Goal: Navigation & Orientation: Find specific page/section

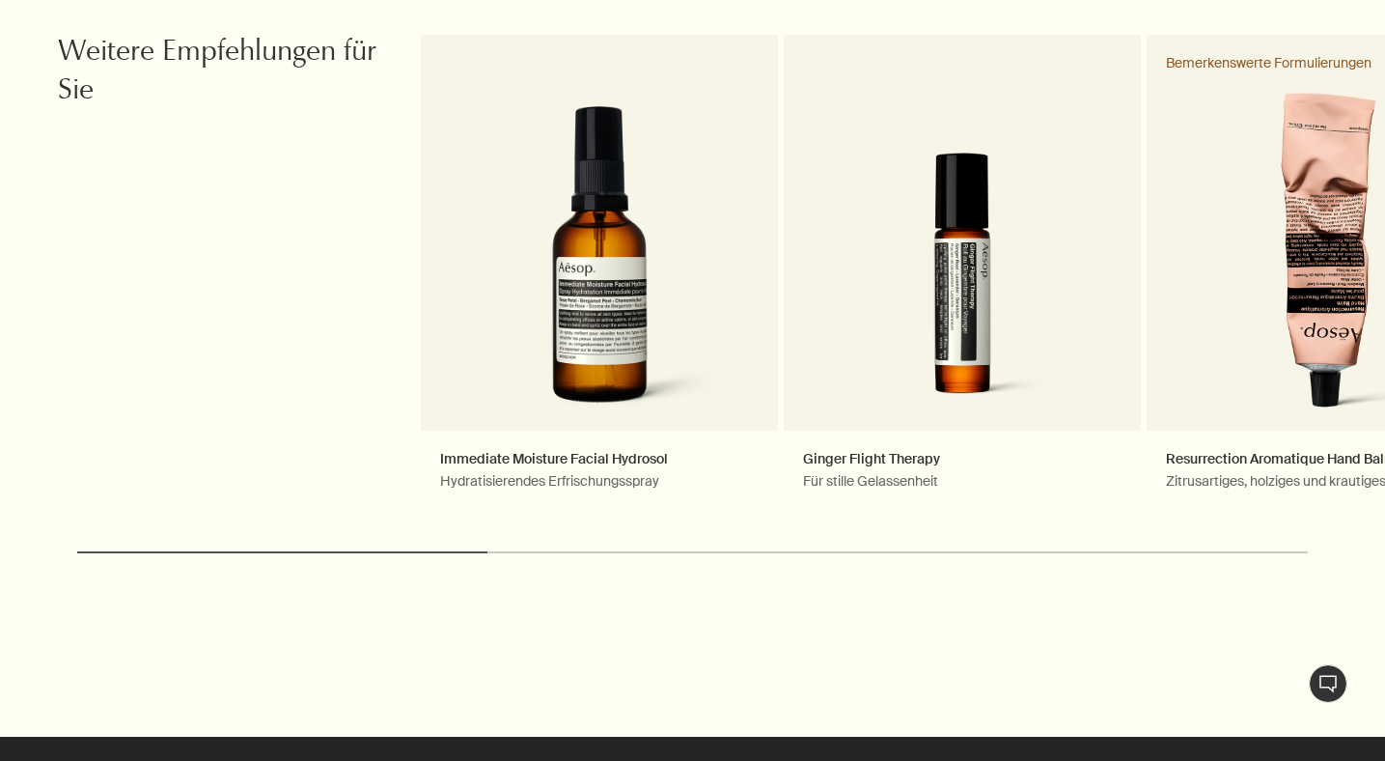
scroll to position [2264, 0]
click at [1354, 297] on button "chevron" at bounding box center [1346, 270] width 77 height 77
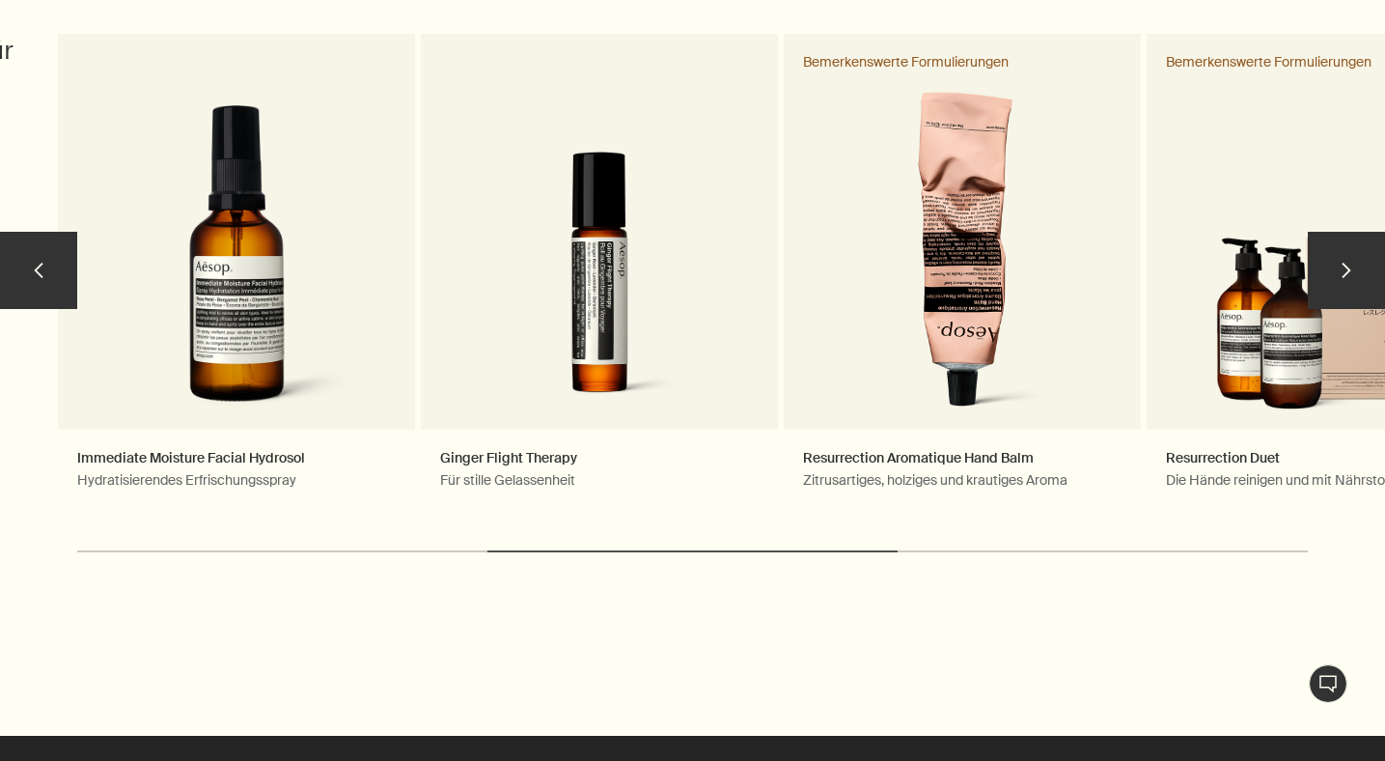
click at [1354, 297] on button "chevron" at bounding box center [1346, 270] width 77 height 77
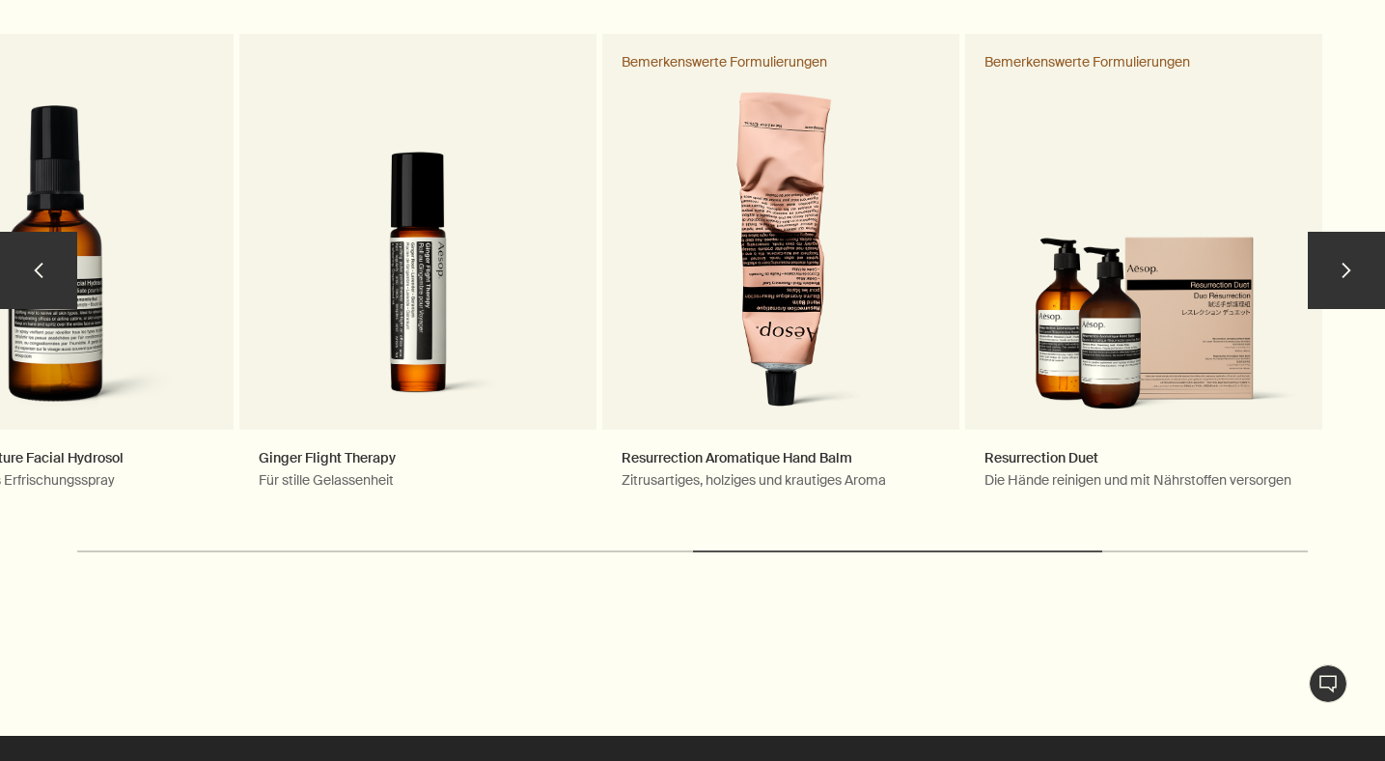
click at [1354, 297] on button "chevron" at bounding box center [1346, 270] width 77 height 77
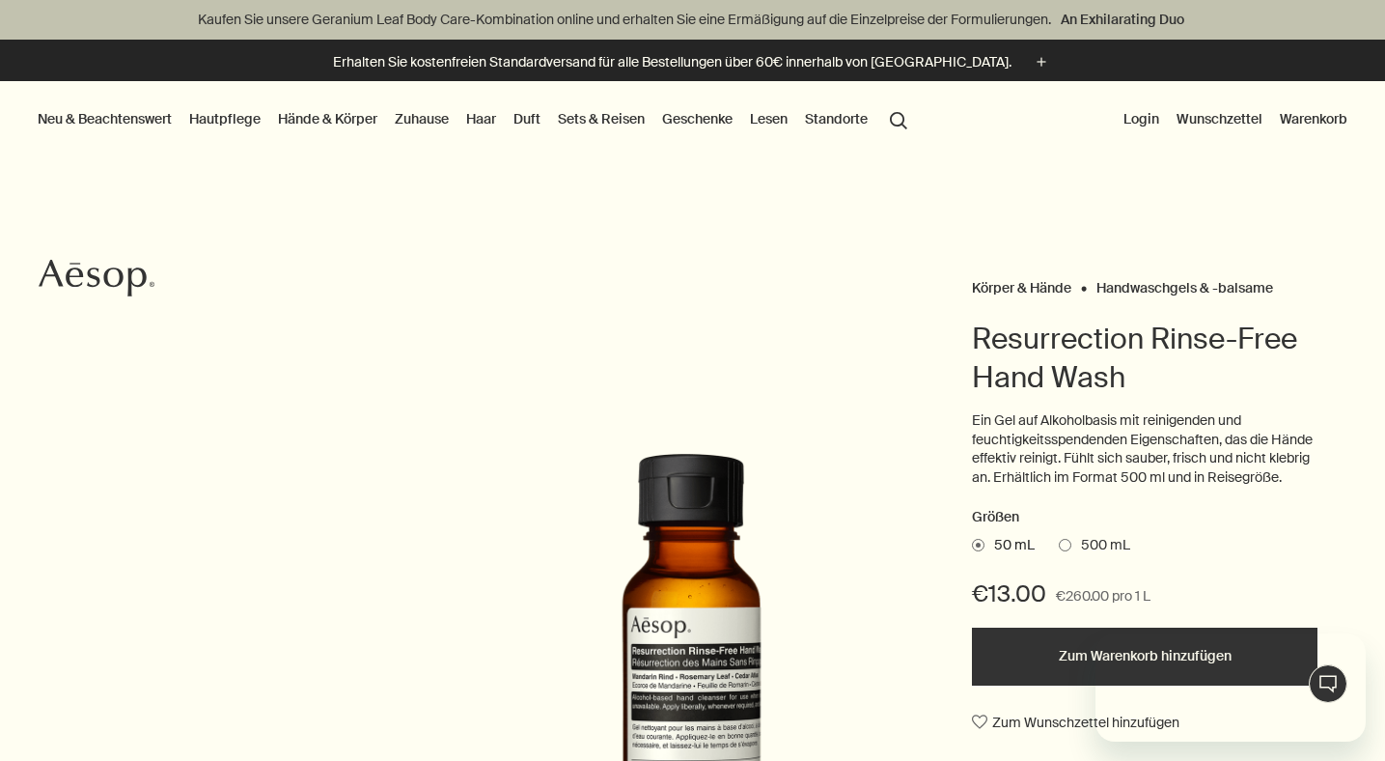
scroll to position [0, 0]
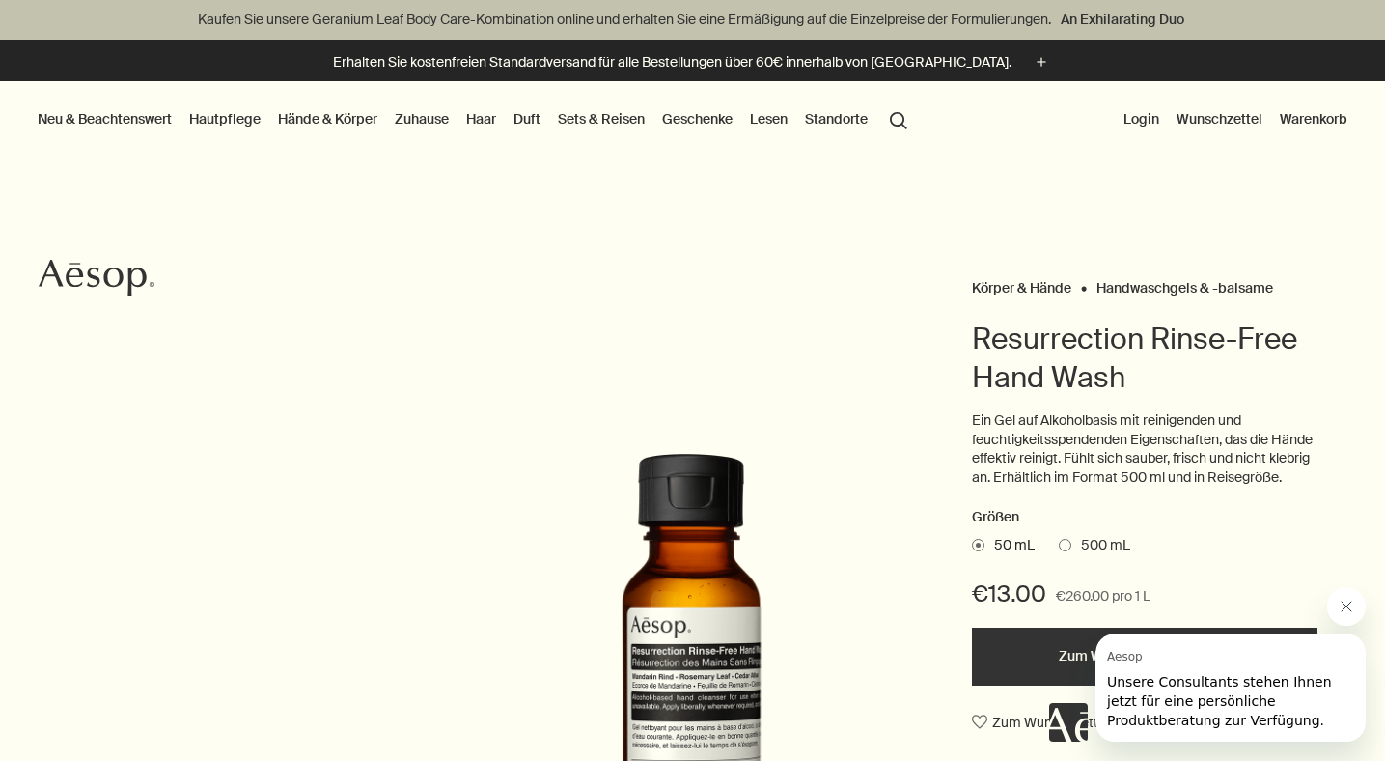
click at [349, 120] on link "Hände & Körper" at bounding box center [327, 118] width 107 height 25
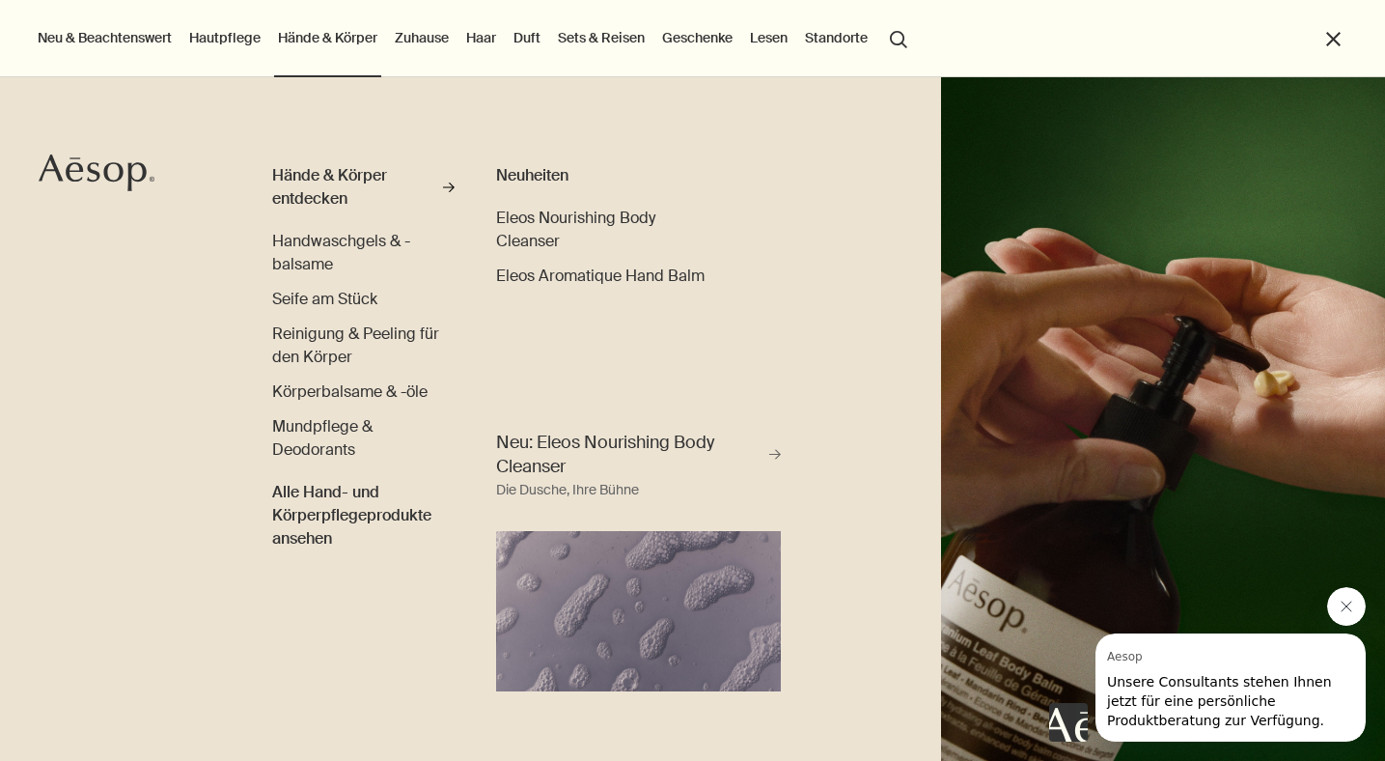
click at [1350, 615] on button "Nachricht von Aesop schließen" at bounding box center [1347, 606] width 39 height 39
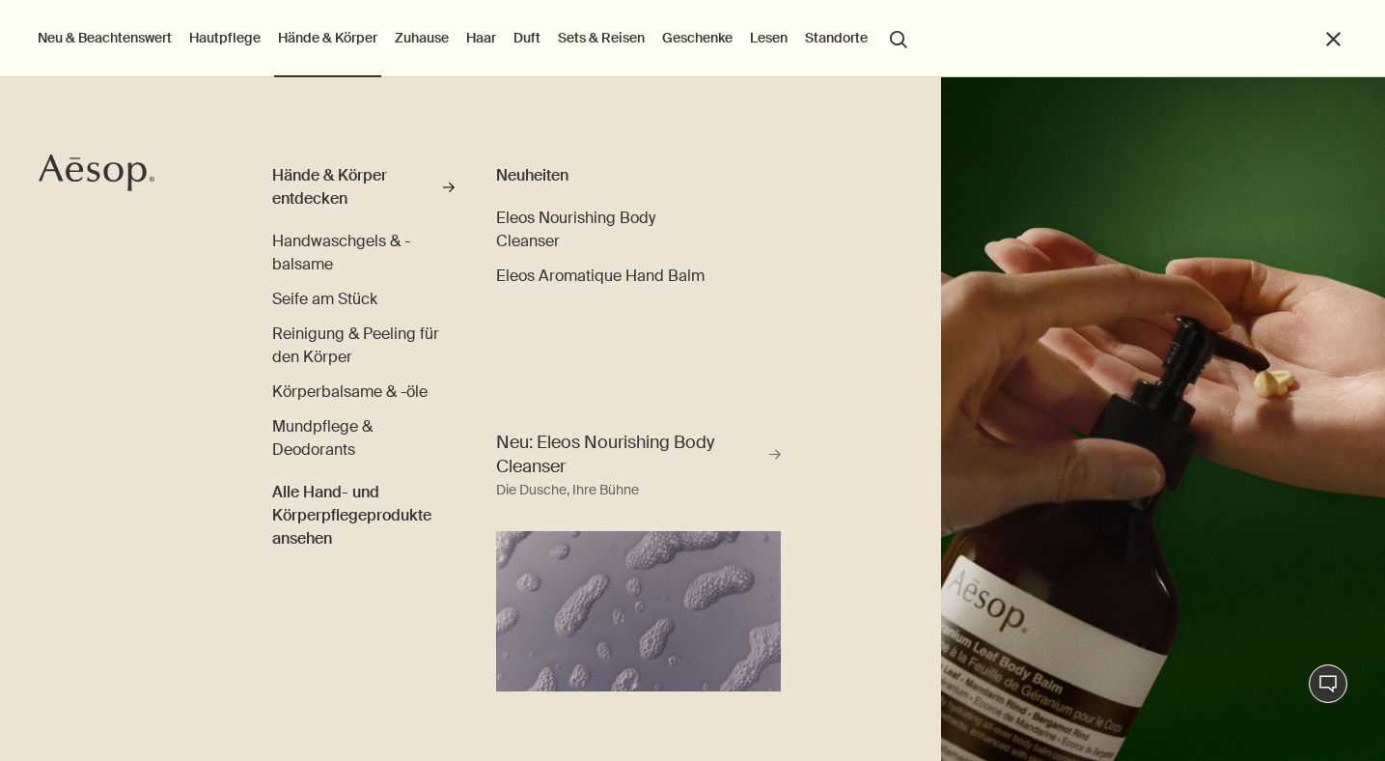
click at [444, 44] on link "Zuhause" at bounding box center [422, 37] width 62 height 25
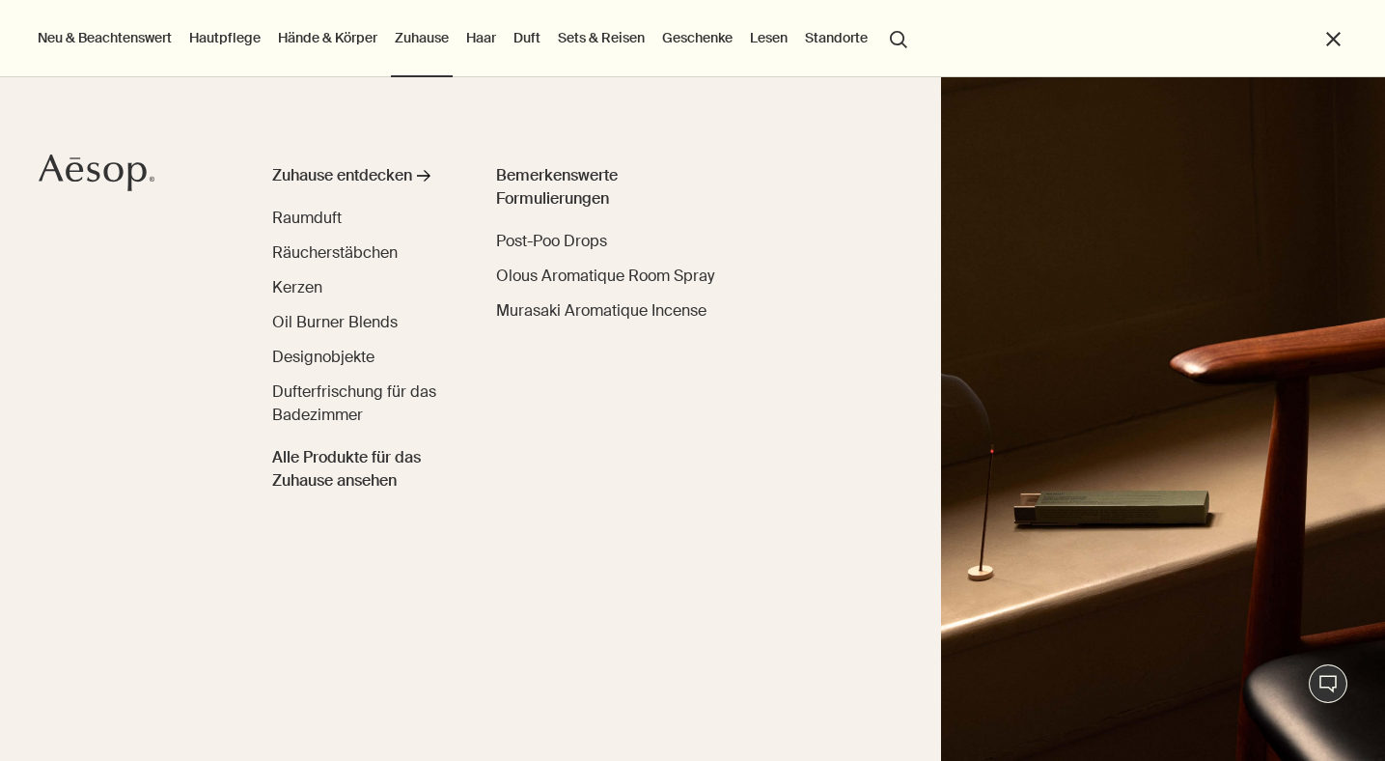
click at [216, 41] on link "Hautpflege" at bounding box center [224, 37] width 79 height 25
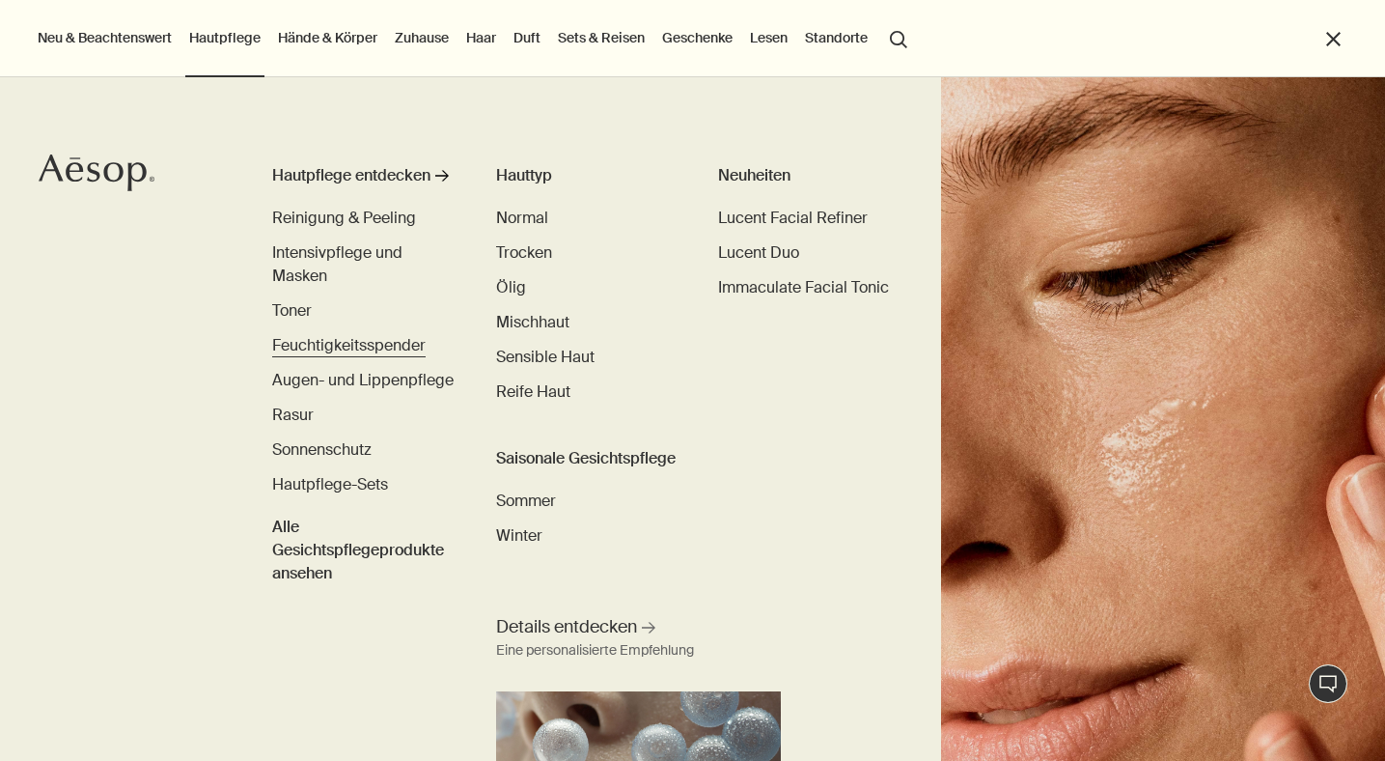
click at [362, 351] on span "Feuchtigkeitsspender" at bounding box center [349, 345] width 154 height 20
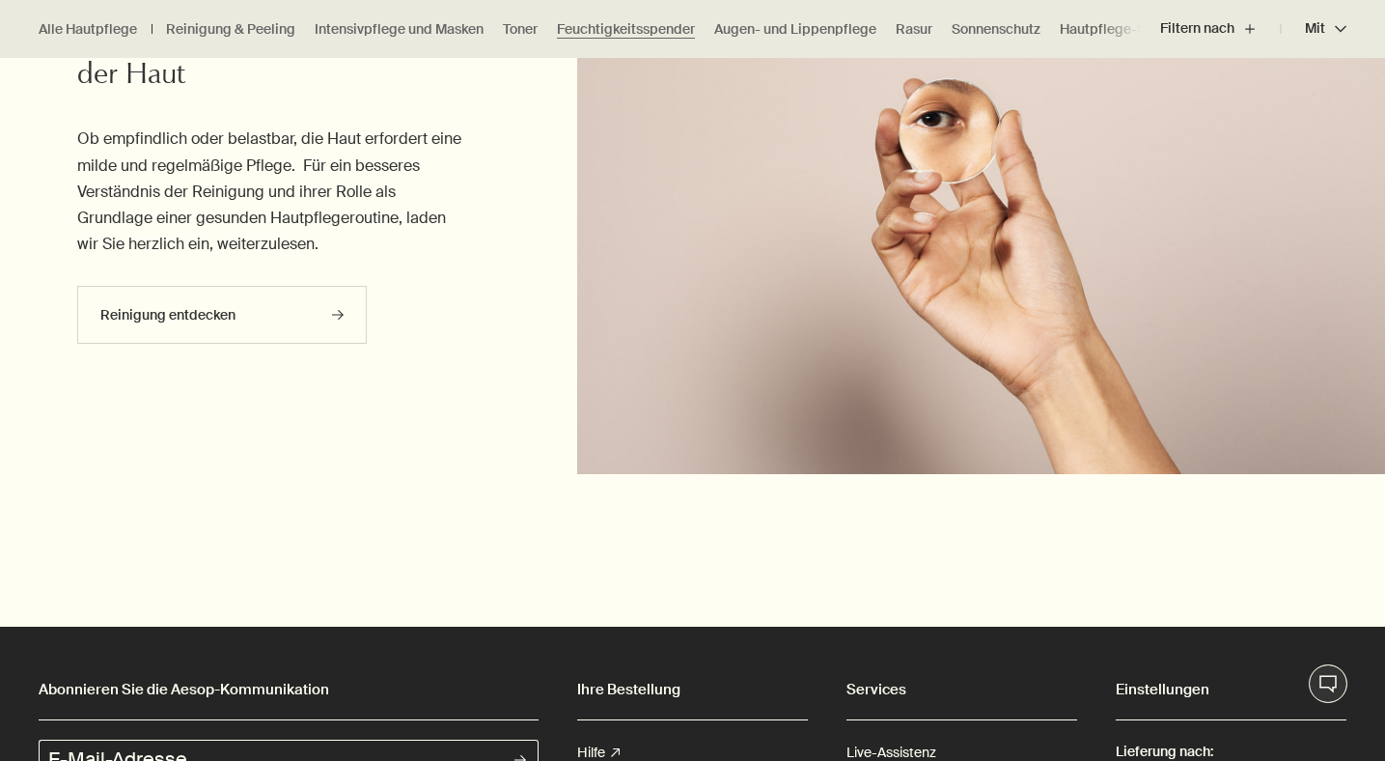
scroll to position [5735, 0]
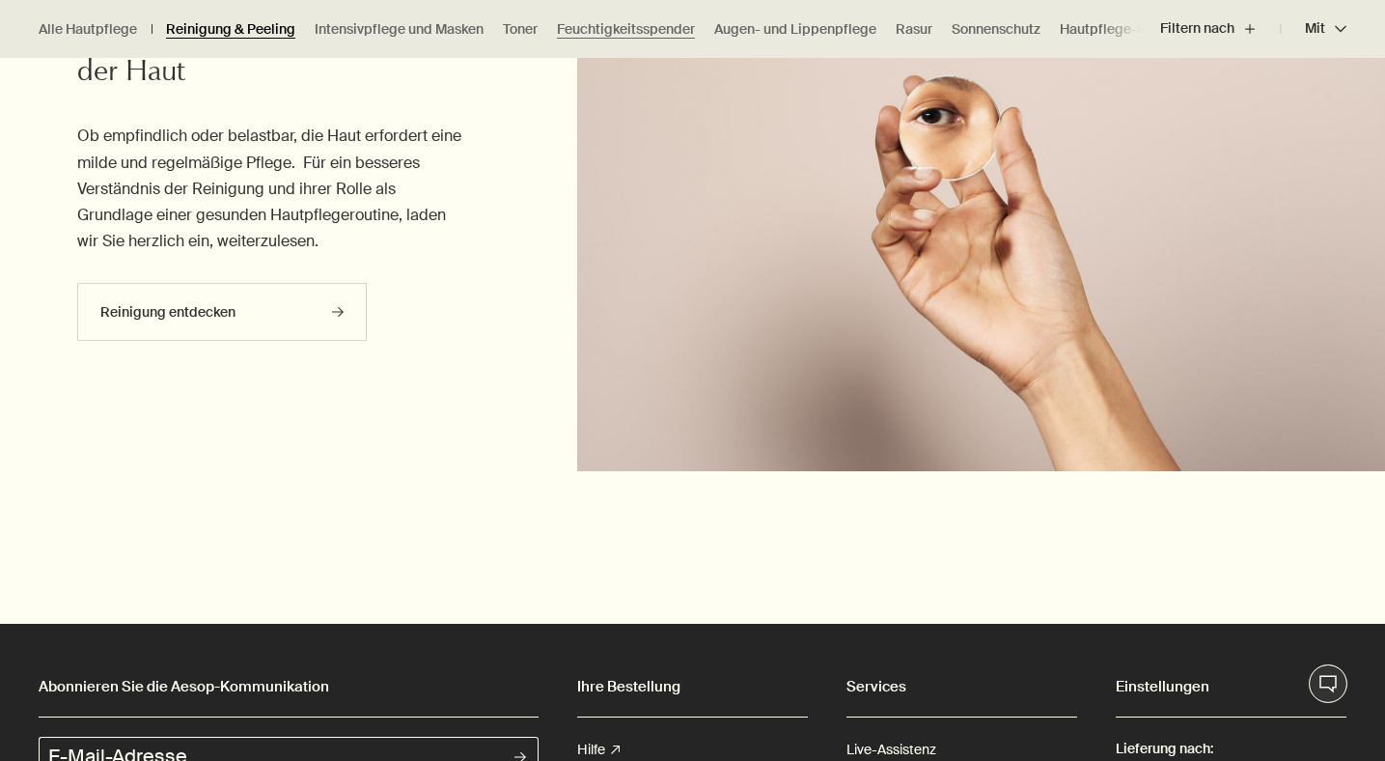
click at [279, 35] on link "Reinigung & Peeling" at bounding box center [230, 29] width 129 height 18
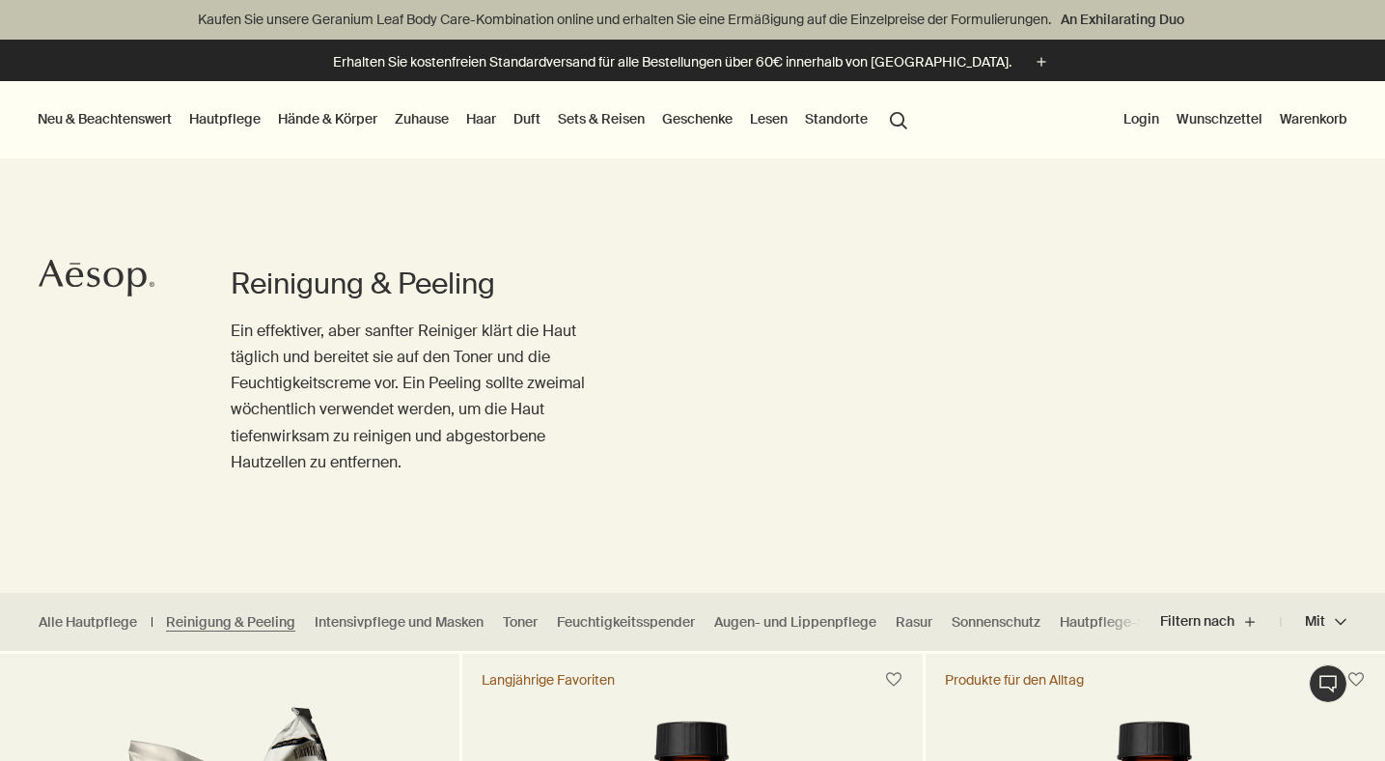
click at [351, 110] on link "Hände & Körper" at bounding box center [327, 118] width 107 height 25
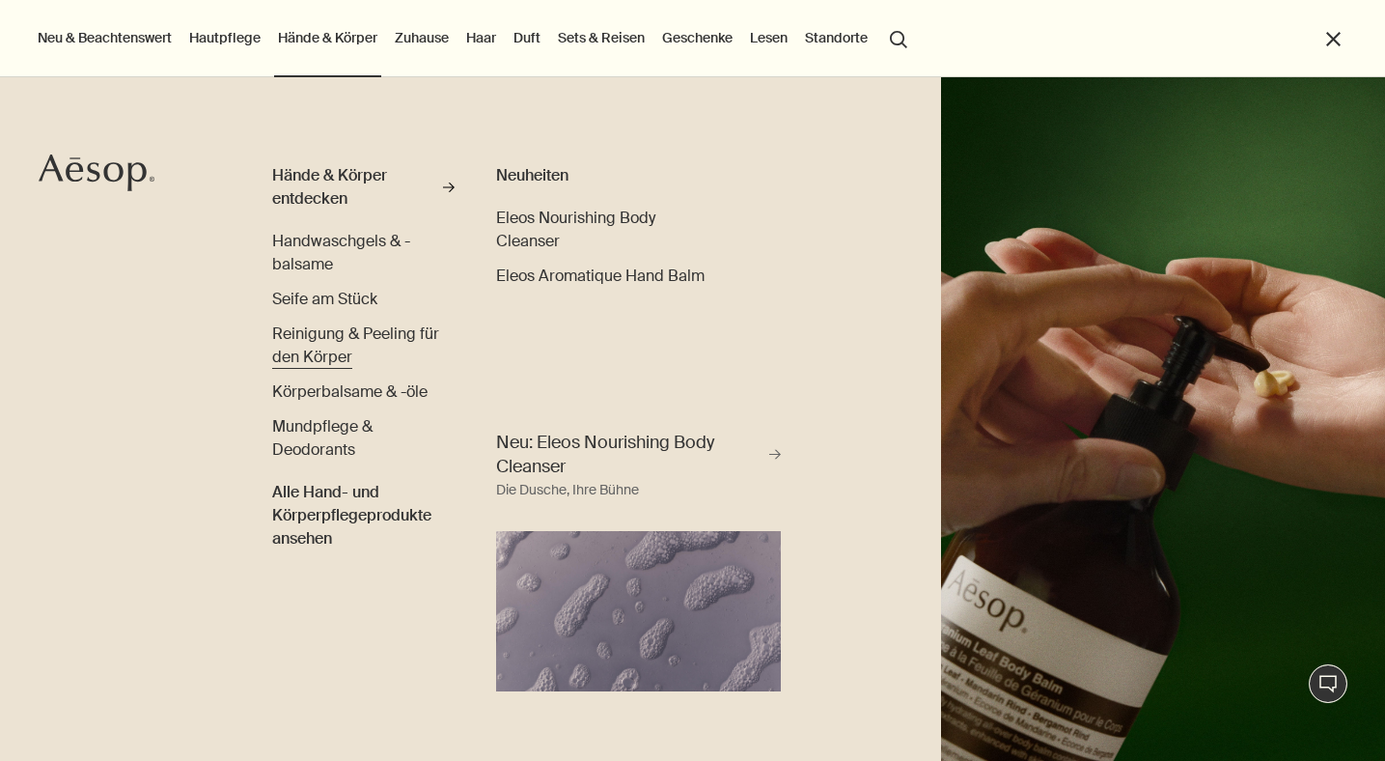
click at [320, 326] on span "Reinigung & Peeling für den Körper" at bounding box center [355, 344] width 167 height 43
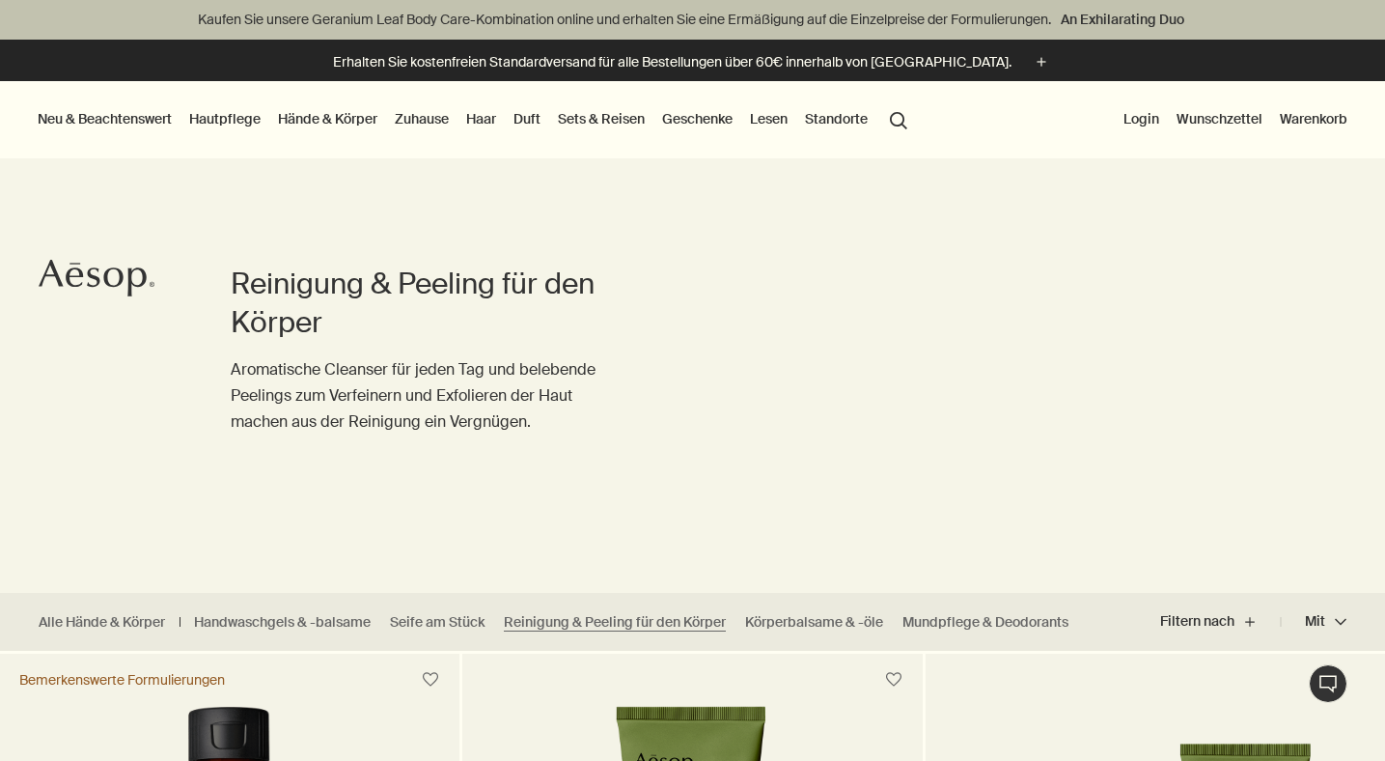
click at [238, 119] on link "Hautpflege" at bounding box center [224, 118] width 79 height 25
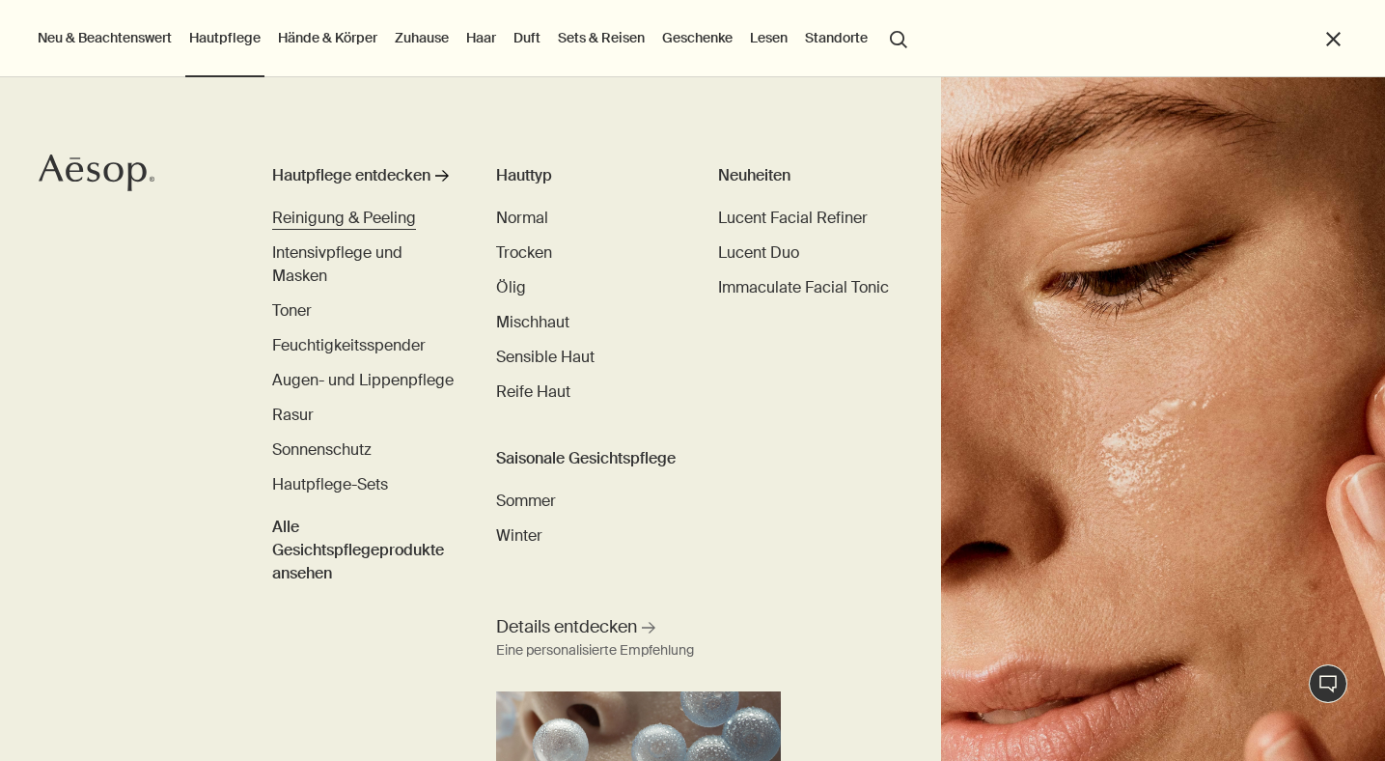
click at [379, 222] on span "Reinigung & Peeling" at bounding box center [344, 218] width 144 height 20
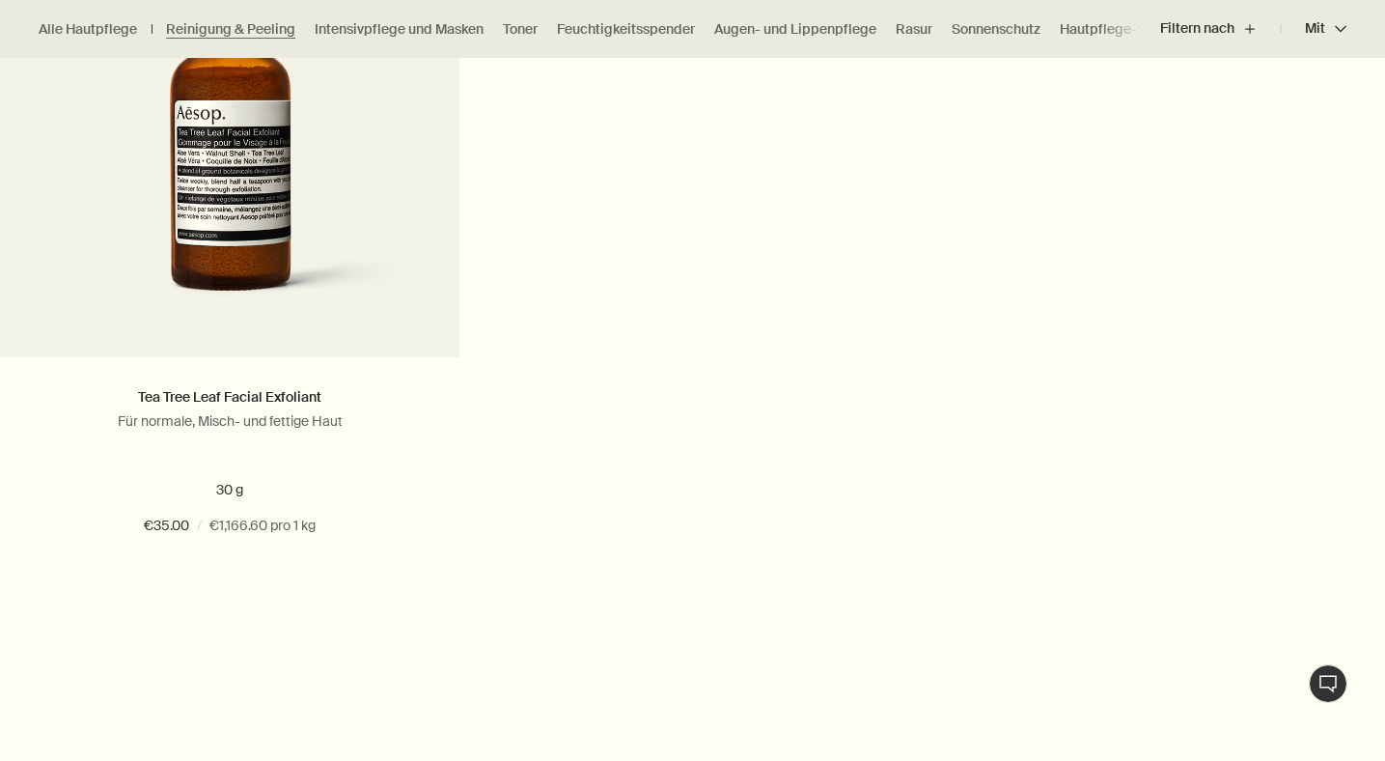
scroll to position [4245, 0]
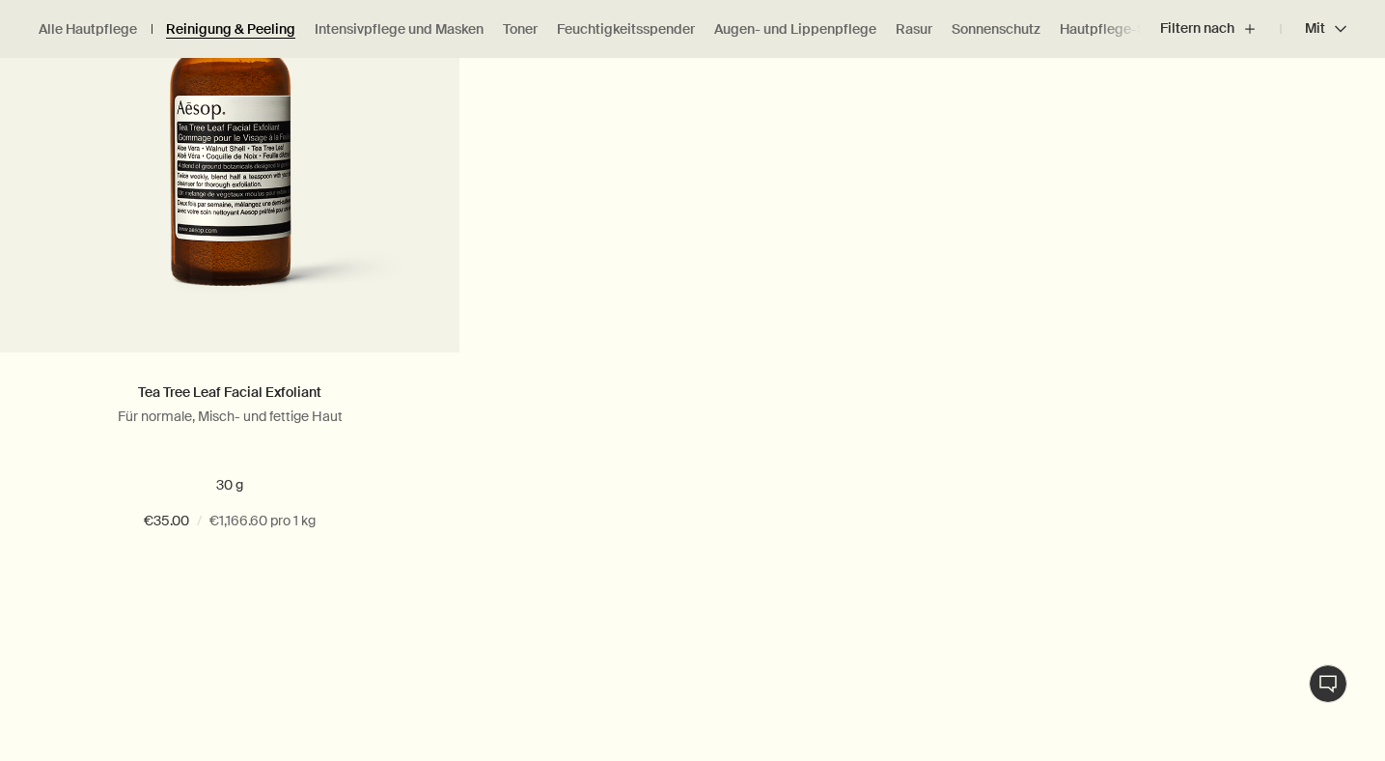
click at [248, 38] on link "Reinigung & Peeling" at bounding box center [230, 29] width 129 height 18
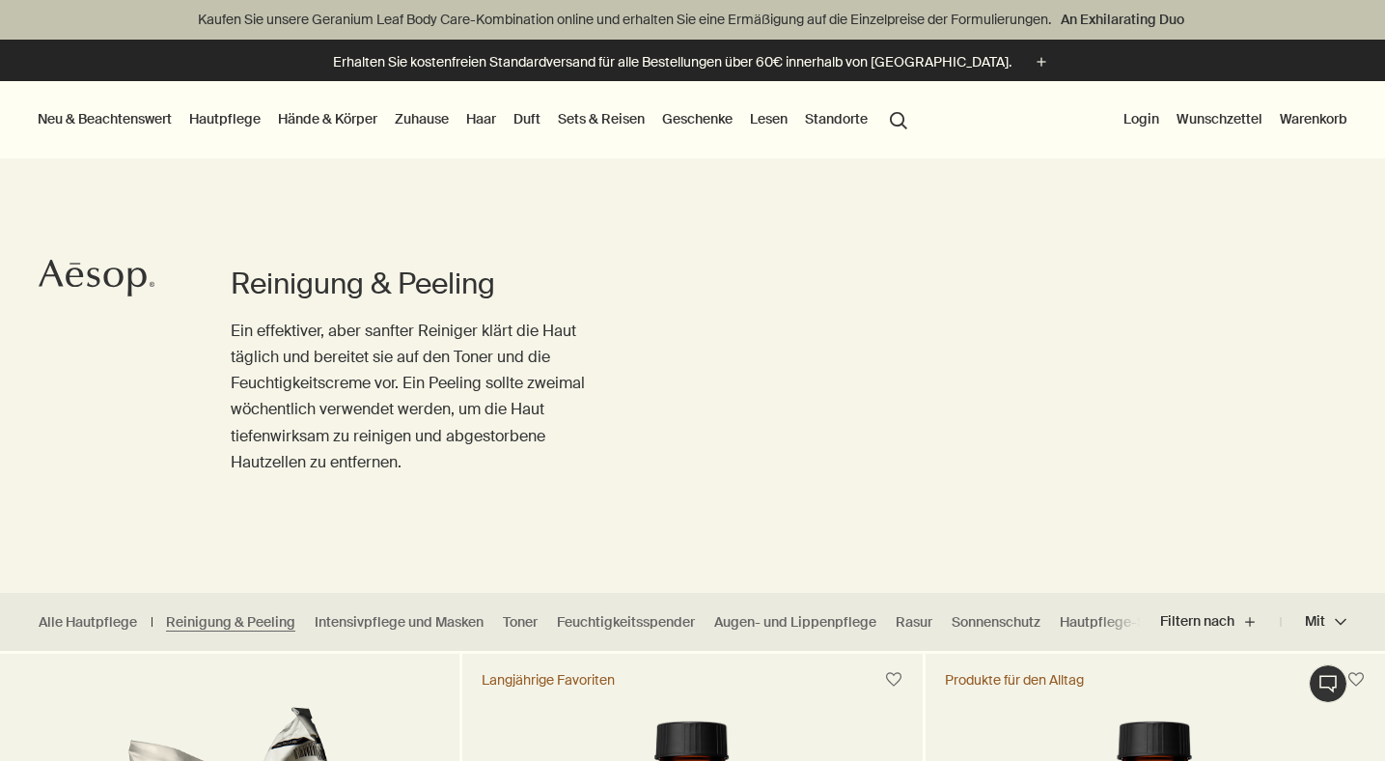
click at [146, 117] on button "Neu & Beachtenswert" at bounding box center [105, 118] width 142 height 25
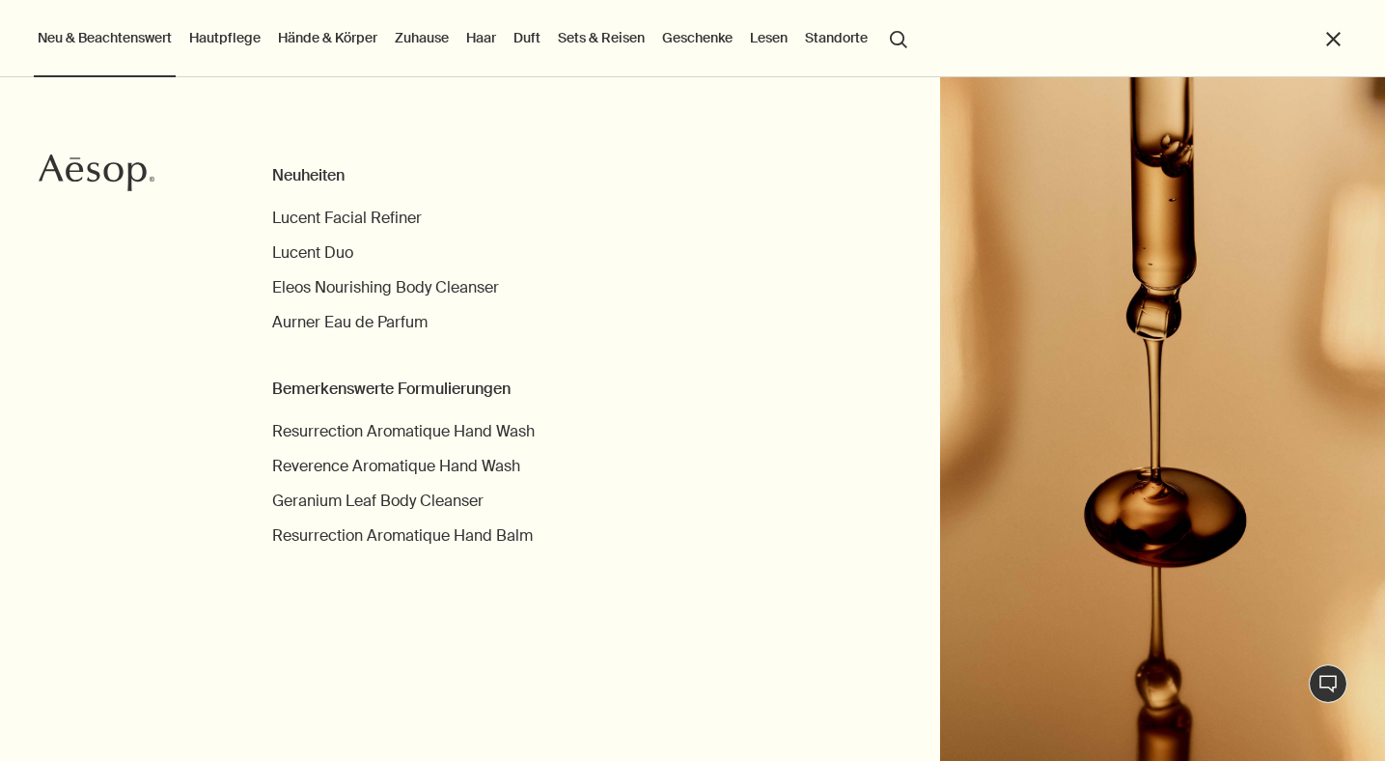
click at [331, 36] on link "Hände & Körper" at bounding box center [327, 37] width 107 height 25
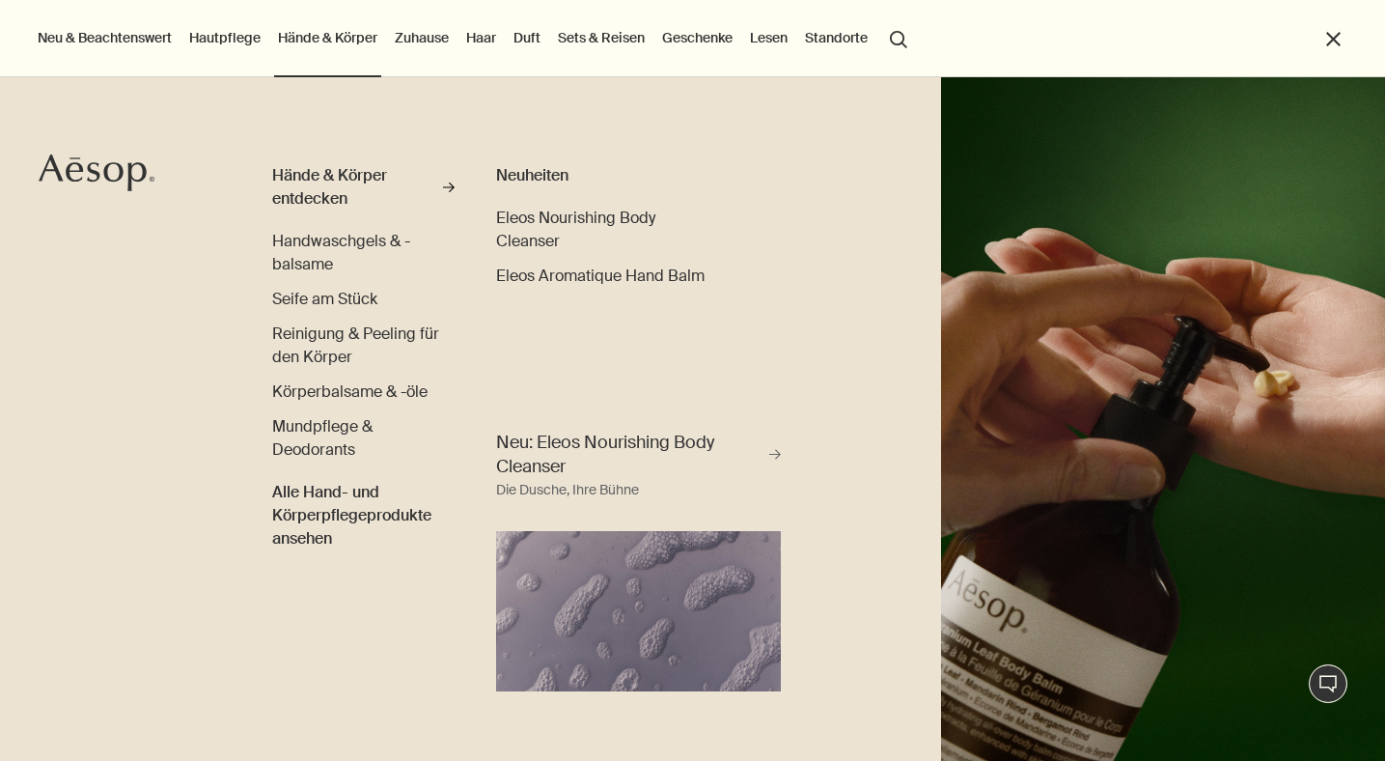
click at [435, 38] on link "Zuhause" at bounding box center [422, 37] width 62 height 25
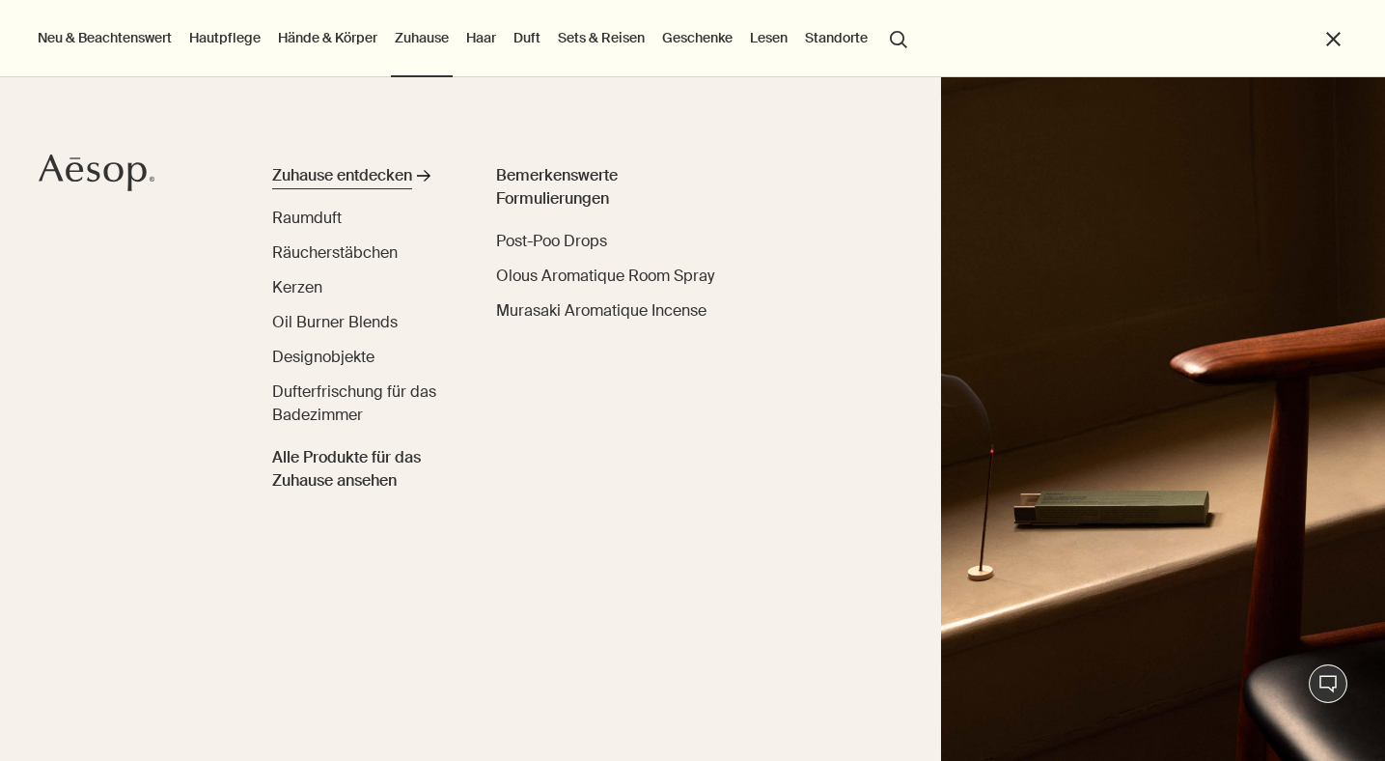
click at [336, 174] on div "Zuhause entdecken" at bounding box center [342, 175] width 140 height 23
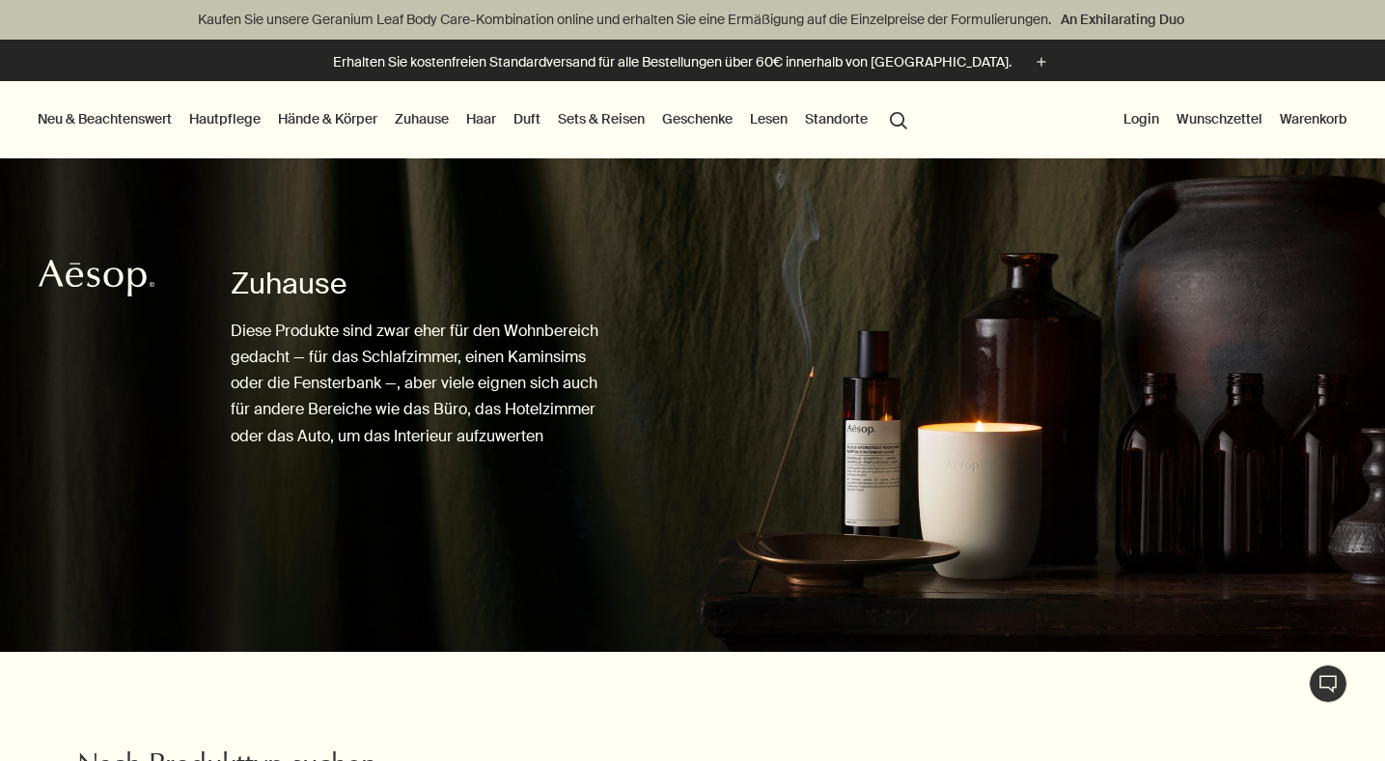
click at [489, 119] on link "Haar" at bounding box center [481, 118] width 38 height 25
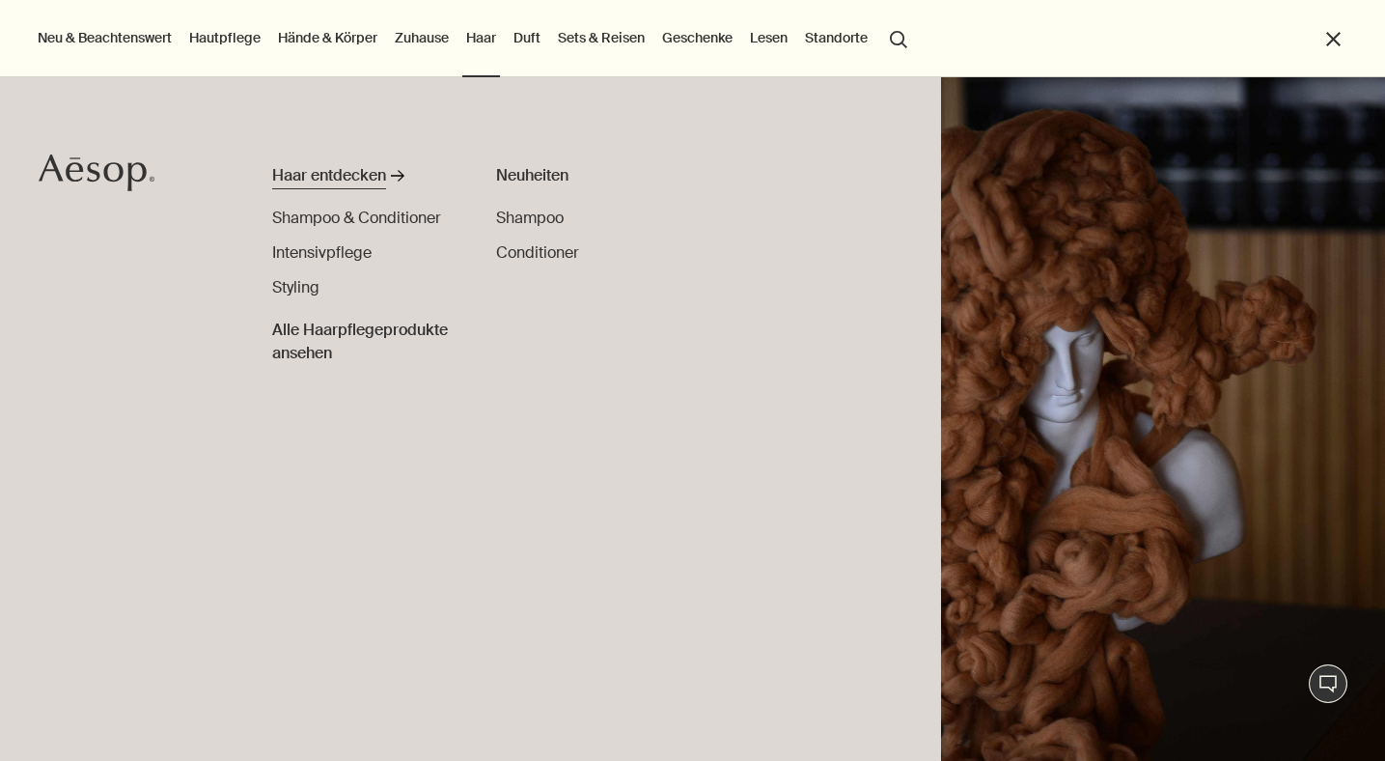
click at [360, 177] on div "Haar entdecken" at bounding box center [329, 175] width 114 height 23
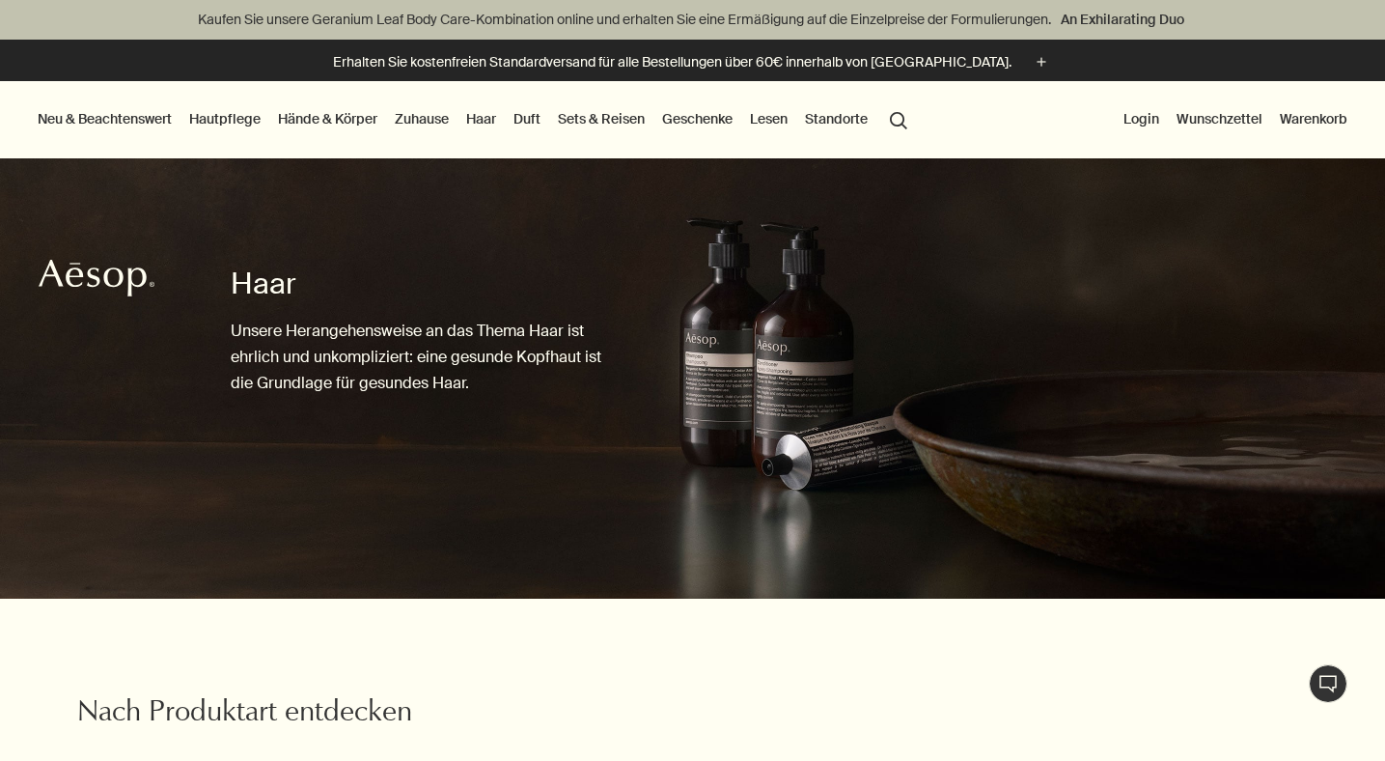
click at [620, 114] on link "Sets & Reisen" at bounding box center [601, 118] width 95 height 25
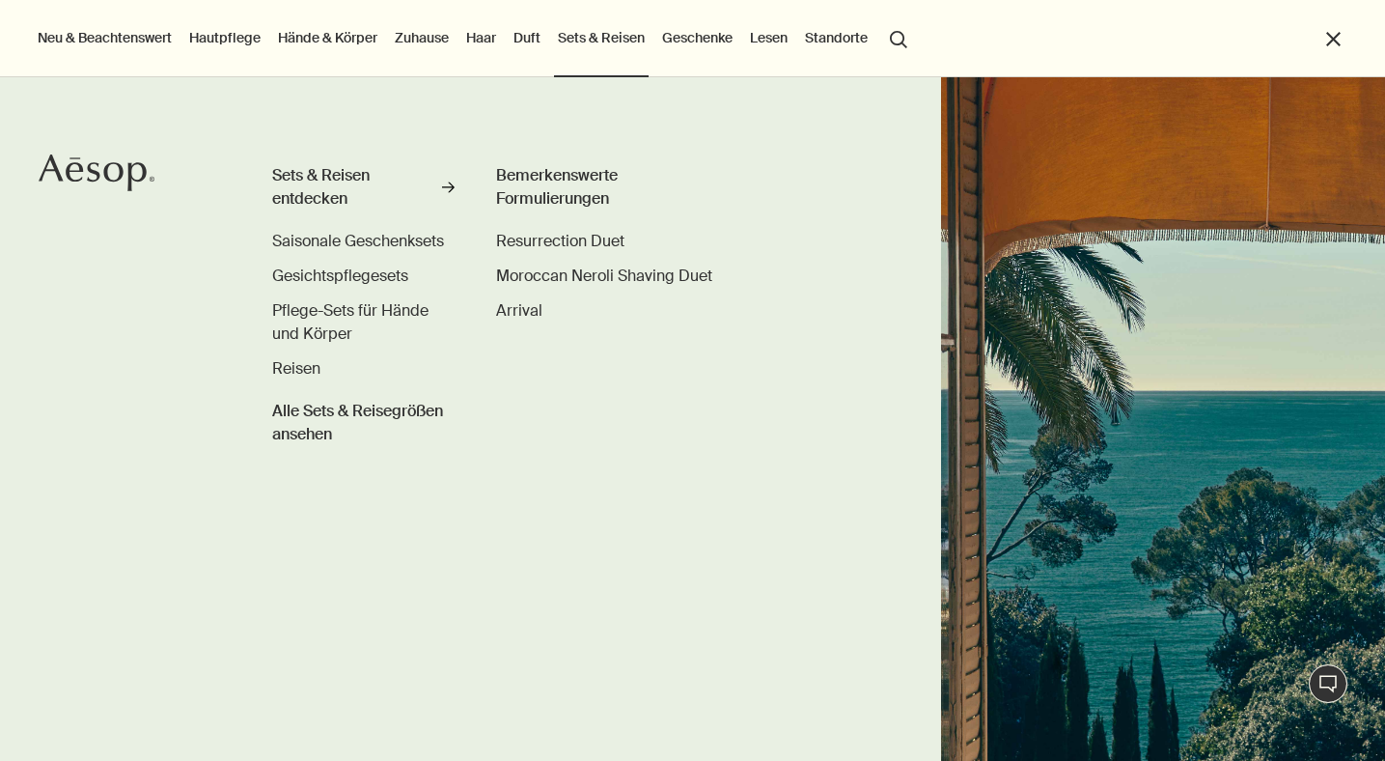
click at [533, 39] on link "Duft" at bounding box center [527, 37] width 35 height 25
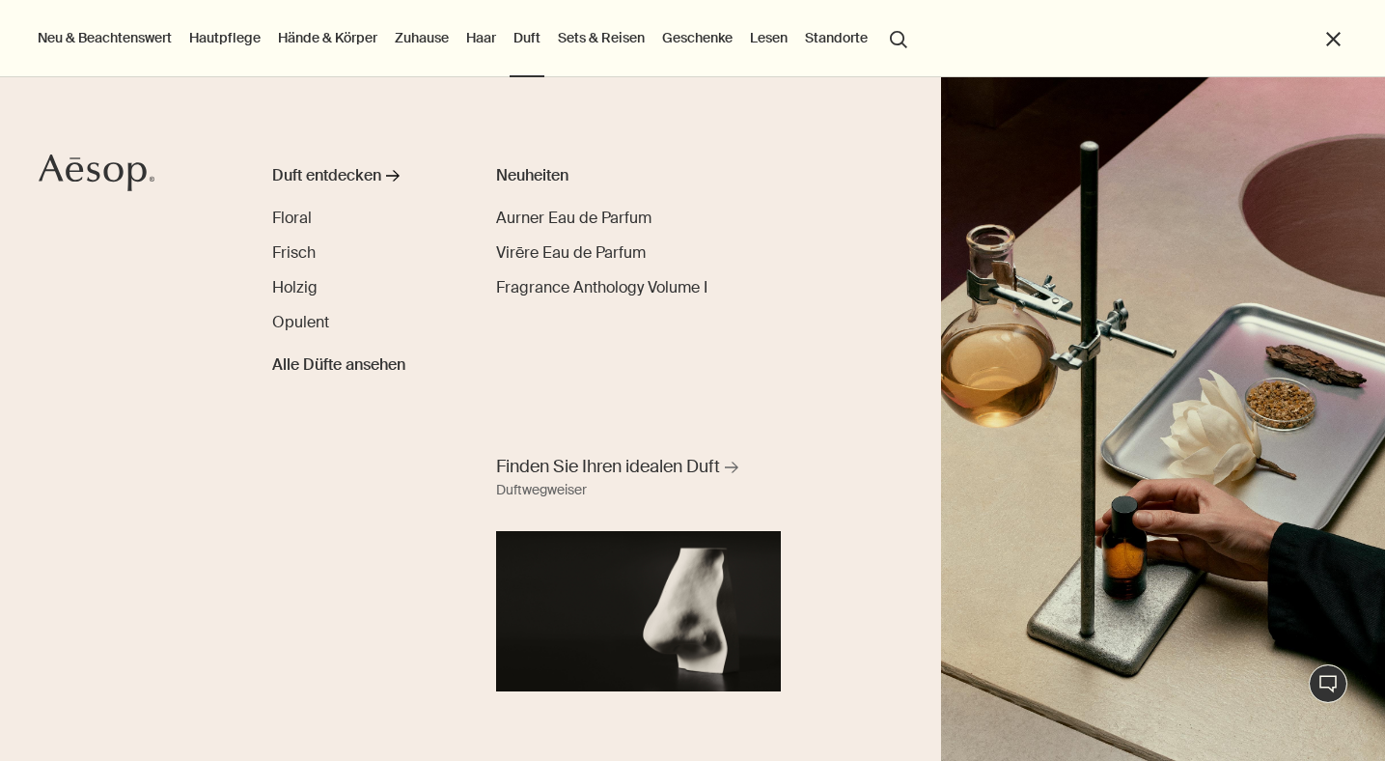
click at [486, 40] on link "Haar" at bounding box center [481, 37] width 38 height 25
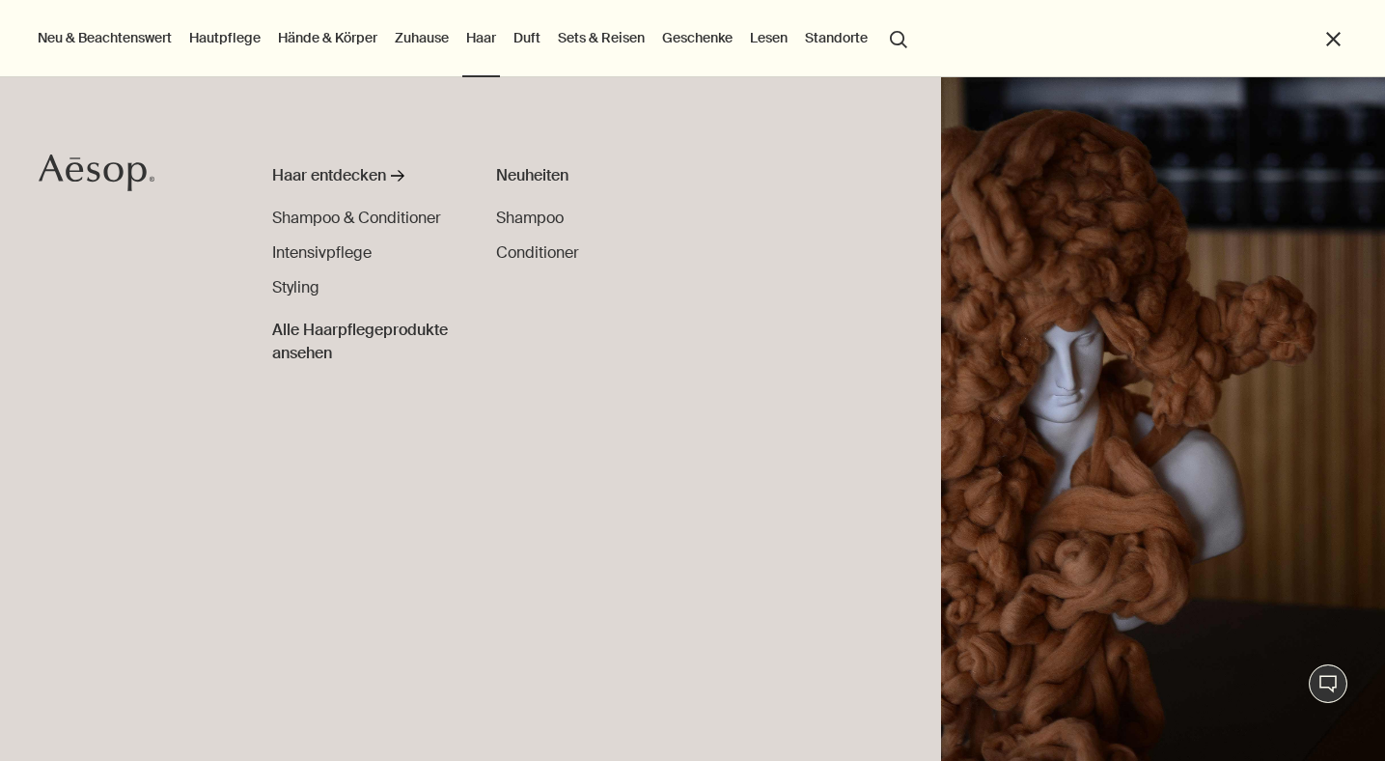
click at [430, 35] on link "Zuhause" at bounding box center [422, 37] width 62 height 25
